Goal: Transaction & Acquisition: Subscribe to service/newsletter

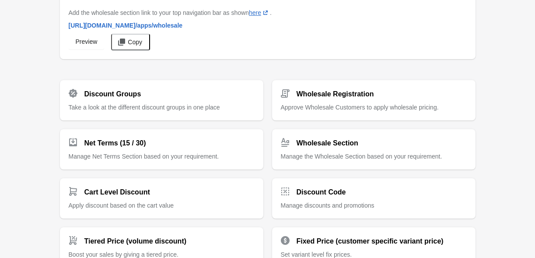
scroll to position [65, 0]
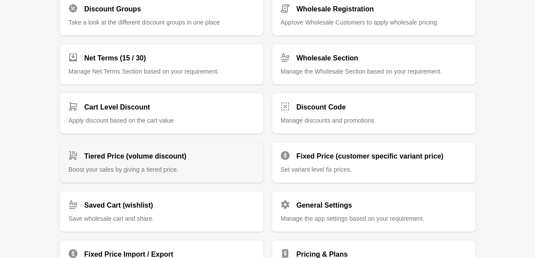
click at [119, 157] on h2 "Tiered Price (volume discount)" at bounding box center [135, 156] width 102 height 10
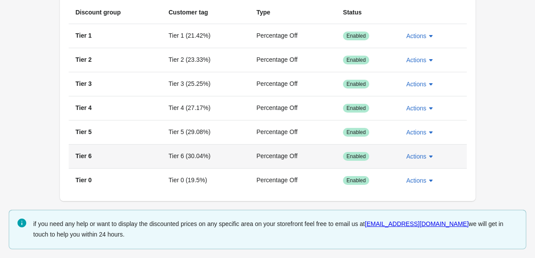
scroll to position [63, 0]
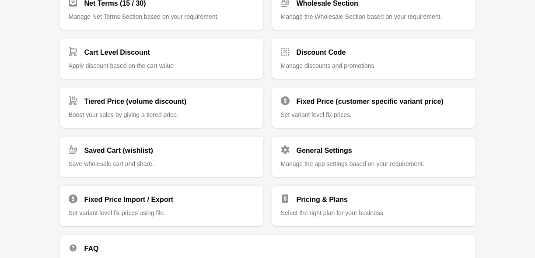
scroll to position [219, 0]
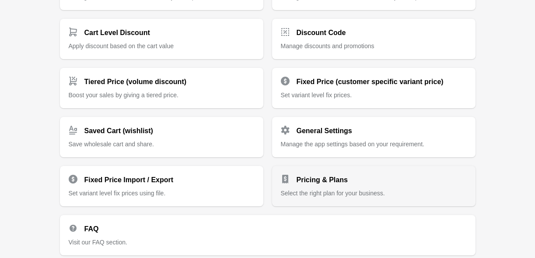
click at [369, 187] on div "Pricing & Plans Select the right plan for your business." at bounding box center [374, 182] width 186 height 30
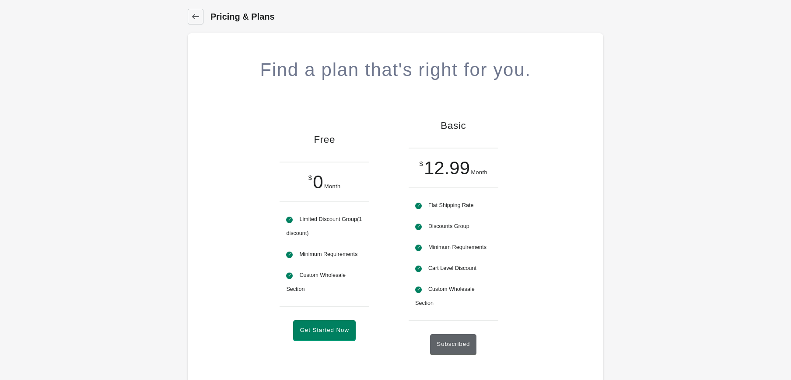
click at [231, 19] on h1 "Pricing & Plans" at bounding box center [406, 16] width 393 height 12
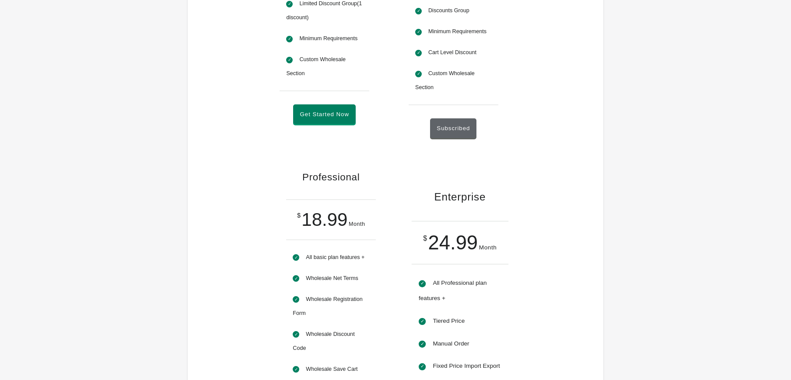
scroll to position [266, 0]
